Goal: Task Accomplishment & Management: Manage account settings

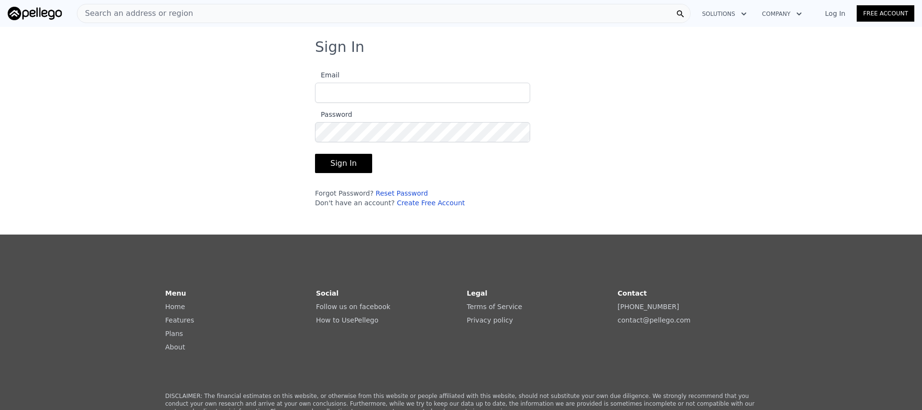
click at [388, 91] on input "Email" at bounding box center [422, 93] width 215 height 20
type input "[EMAIL_ADDRESS][DOMAIN_NAME]"
click at [315, 154] on button "Sign In" at bounding box center [343, 163] width 57 height 19
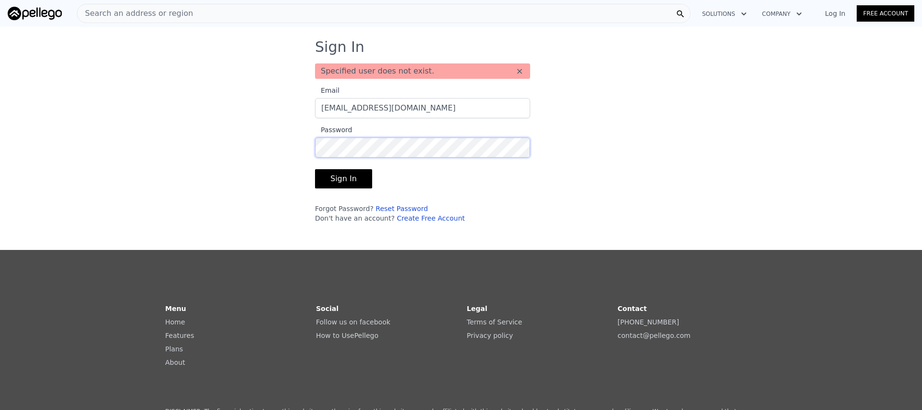
click at [315, 169] on button "Sign In" at bounding box center [343, 178] width 57 height 19
click at [410, 207] on link "Reset Password" at bounding box center [401, 209] width 52 height 8
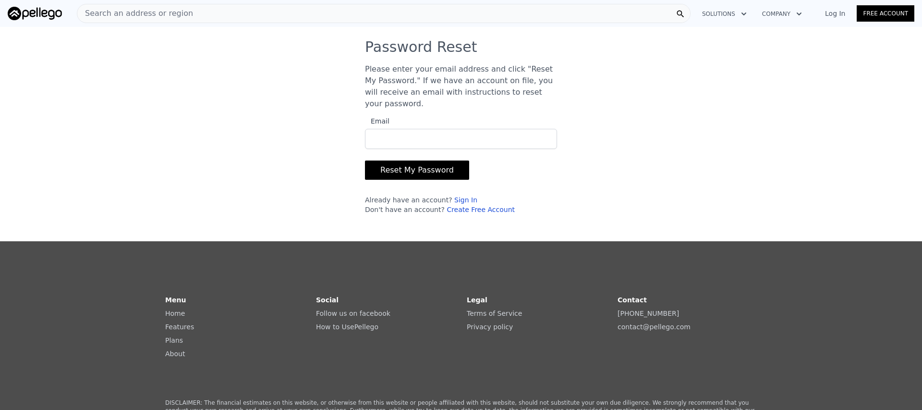
click at [436, 130] on input "Email" at bounding box center [461, 139] width 192 height 20
type input "[EMAIL_ADDRESS][DOMAIN_NAME]"
click at [406, 167] on button "Reset My Password" at bounding box center [417, 169] width 104 height 19
